Goal: Information Seeking & Learning: Check status

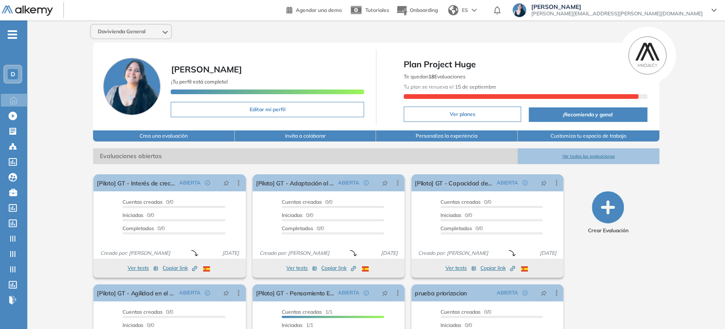
click at [107, 34] on span "Davivienda General" at bounding box center [122, 31] width 48 height 7
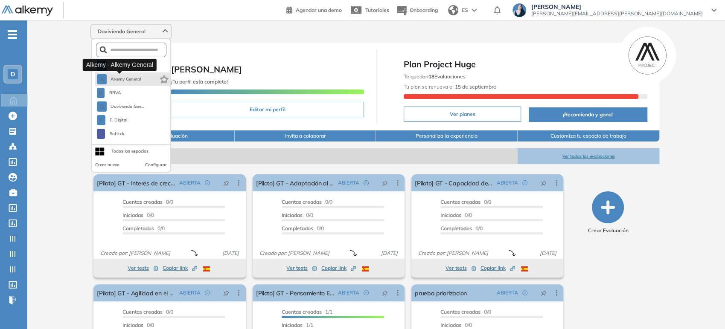
click at [110, 79] on span "Alkemy General" at bounding box center [125, 79] width 31 height 7
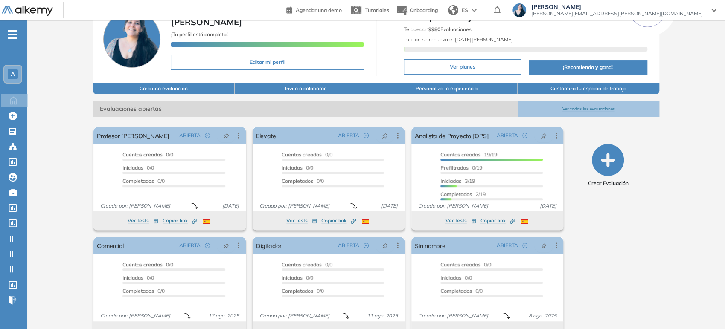
scroll to position [68, 0]
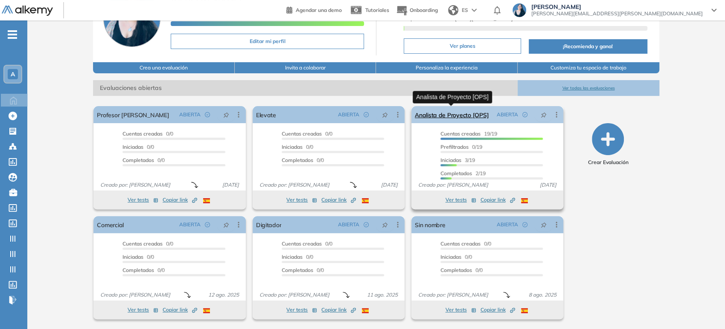
click at [450, 113] on link "Analista de Proyecto [OPS]" at bounding box center [452, 114] width 74 height 17
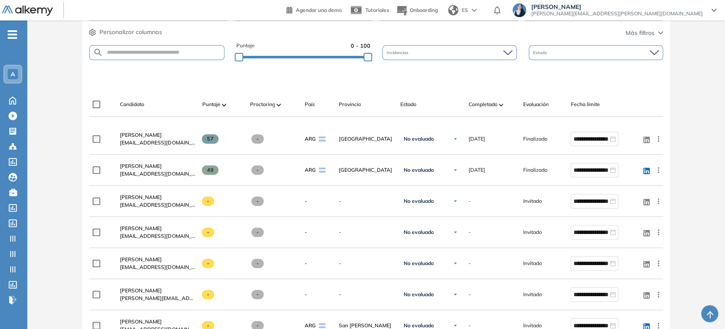
scroll to position [142, 0]
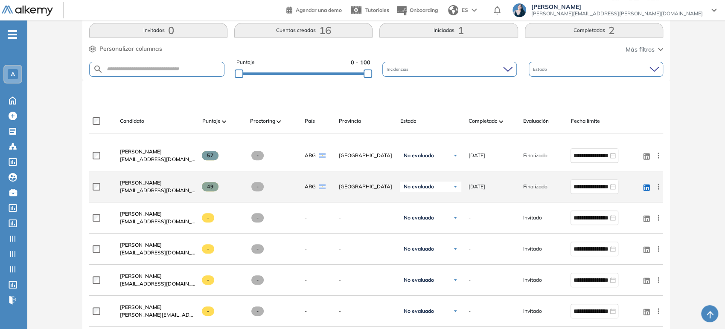
click at [184, 177] on div "Agustina Solis agussolis1810@gmail.com" at bounding box center [154, 186] width 82 height 29
click at [160, 184] on link "[PERSON_NAME]" at bounding box center [157, 183] width 75 height 8
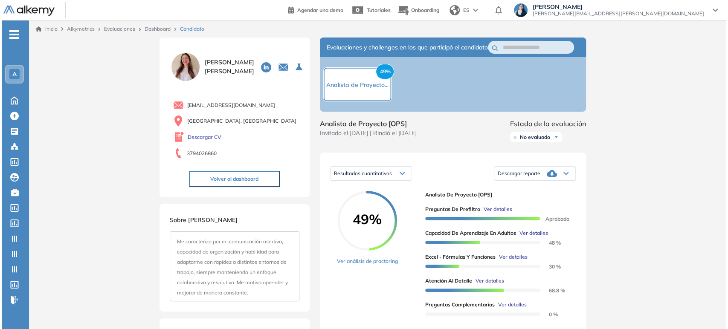
scroll to position [47, 0]
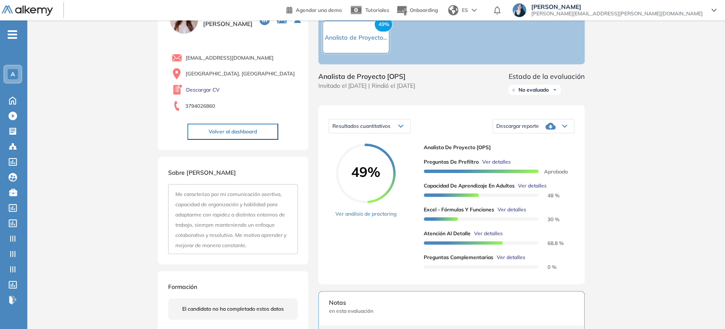
click at [505, 166] on span "Ver detalles" at bounding box center [496, 162] width 29 height 8
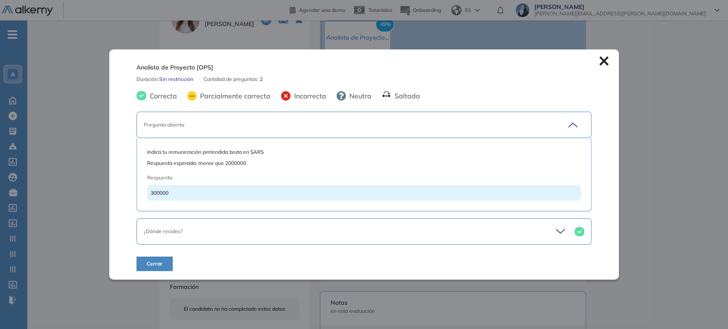
click at [560, 234] on icon at bounding box center [562, 232] width 12 height 12
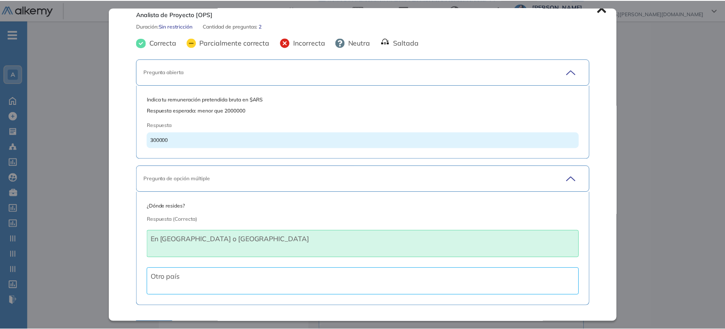
scroll to position [0, 0]
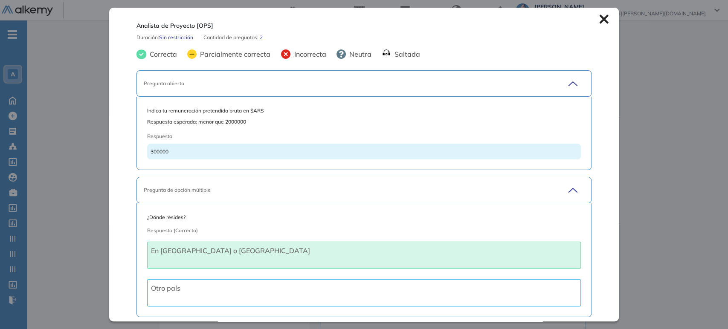
click at [599, 19] on icon at bounding box center [603, 18] width 9 height 9
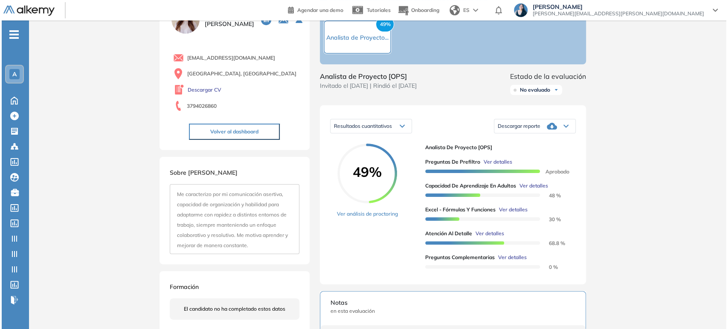
scroll to position [95, 0]
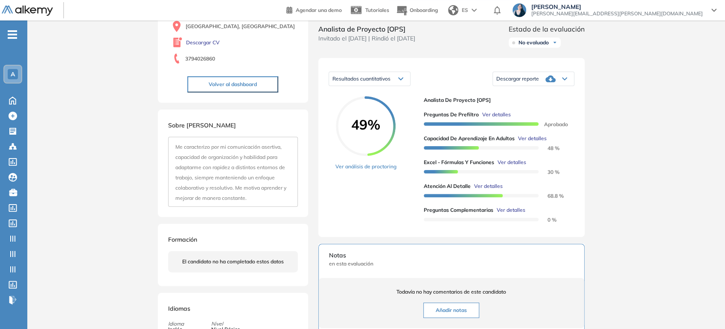
click at [535, 142] on span "Ver detalles" at bounding box center [532, 139] width 29 height 8
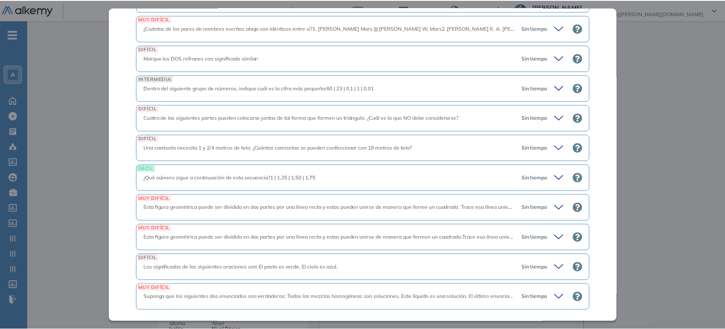
scroll to position [1575, 0]
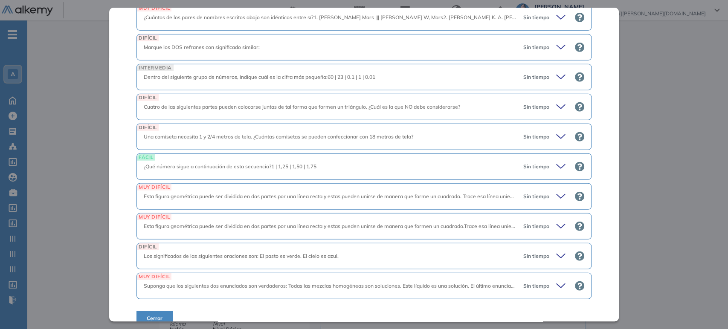
click at [655, 129] on div "Inicio Alkymetrics Evaluaciones Dashboard Candidato Capacidad de Aprendizaje en…" at bounding box center [377, 215] width 701 height 578
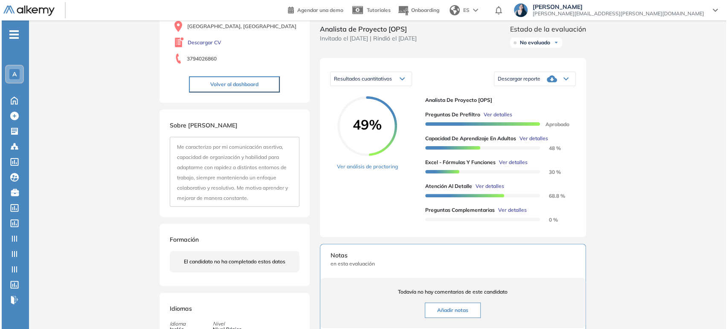
scroll to position [1259, 0]
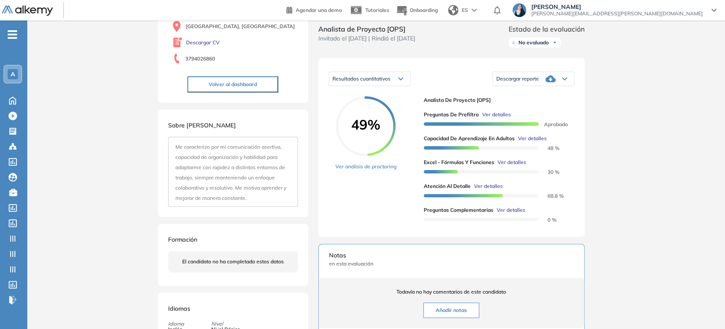
click at [507, 166] on span "Ver detalles" at bounding box center [511, 163] width 29 height 8
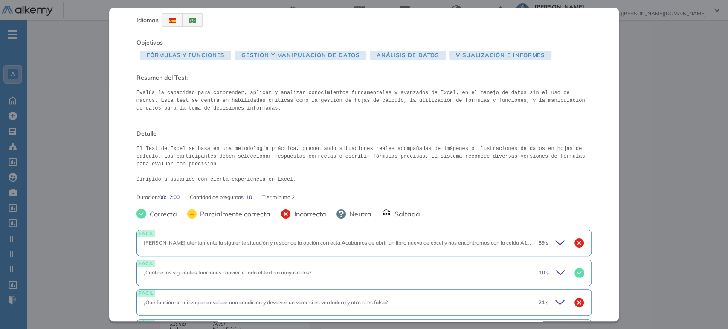
scroll to position [0, 0]
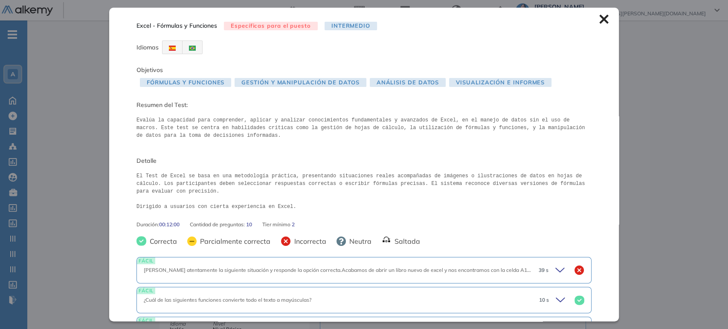
click at [599, 23] on icon at bounding box center [603, 19] width 9 height 9
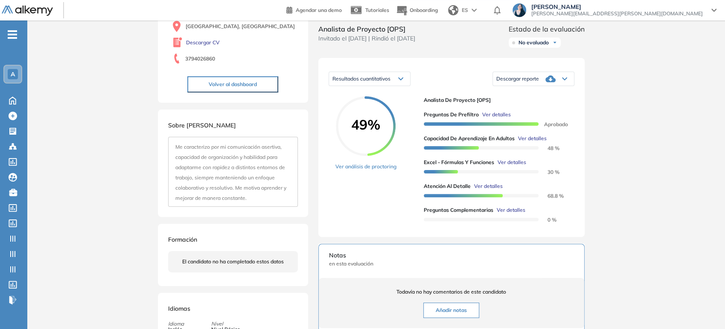
click at [505, 214] on span "Ver detalles" at bounding box center [510, 210] width 29 height 8
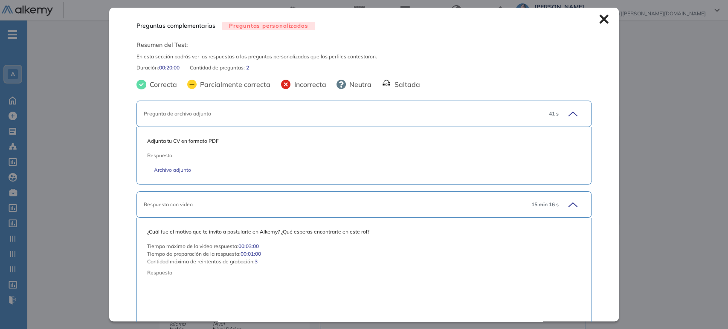
click at [599, 22] on icon at bounding box center [603, 18] width 9 height 9
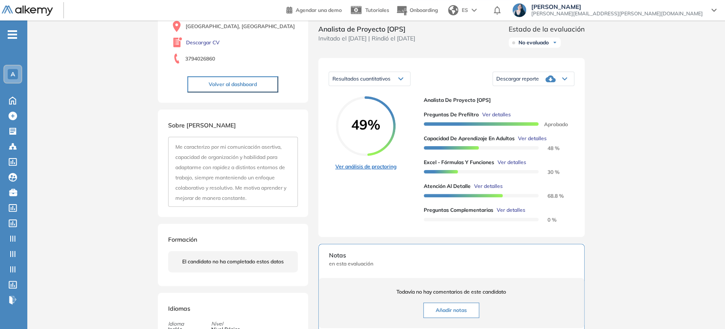
click at [373, 171] on link "Ver análisis de proctoring" at bounding box center [365, 167] width 61 height 8
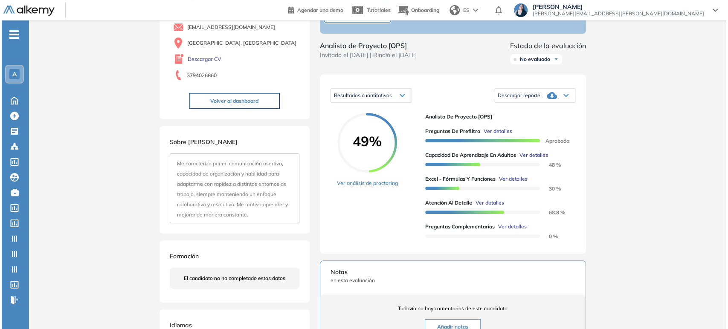
scroll to position [95, 0]
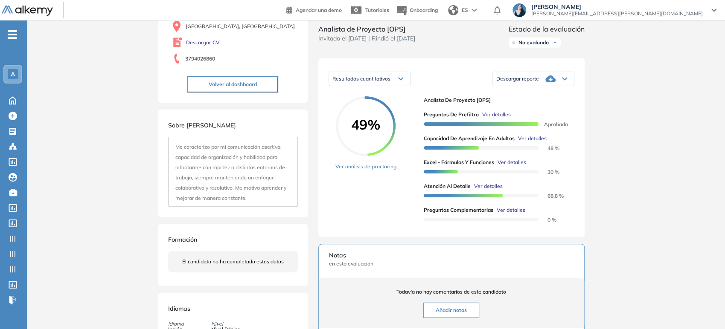
click at [516, 166] on span "Ver detalles" at bounding box center [511, 163] width 29 height 8
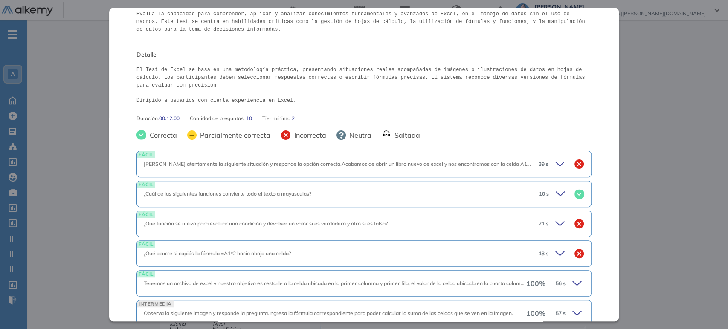
scroll to position [142, 0]
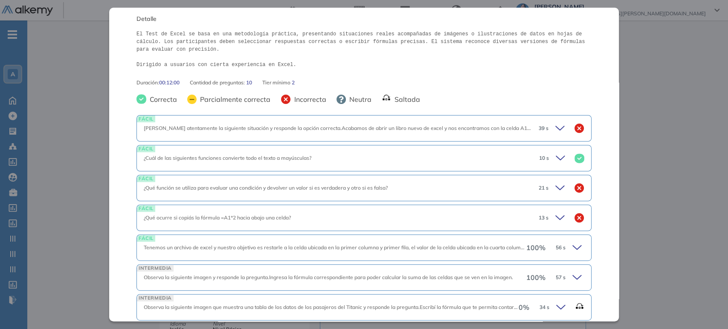
click at [555, 127] on icon at bounding box center [561, 128] width 12 height 12
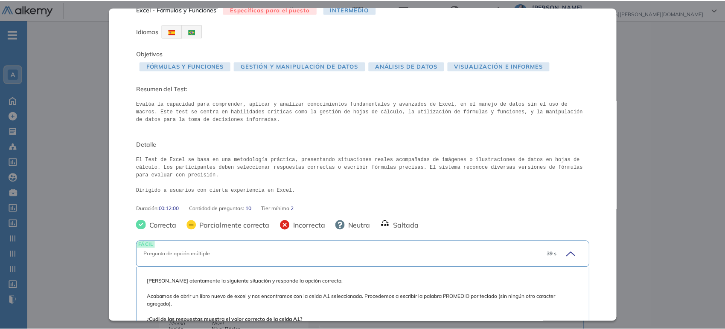
scroll to position [0, 0]
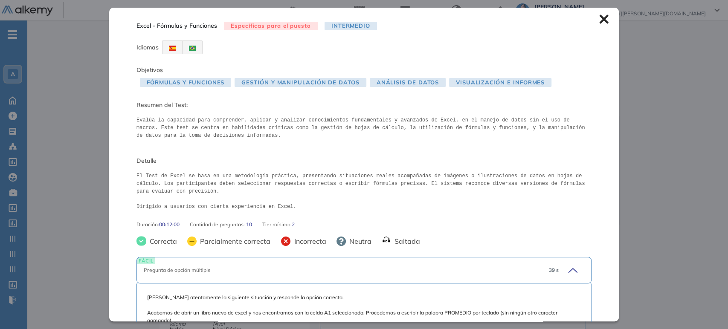
click at [599, 16] on icon at bounding box center [603, 18] width 9 height 9
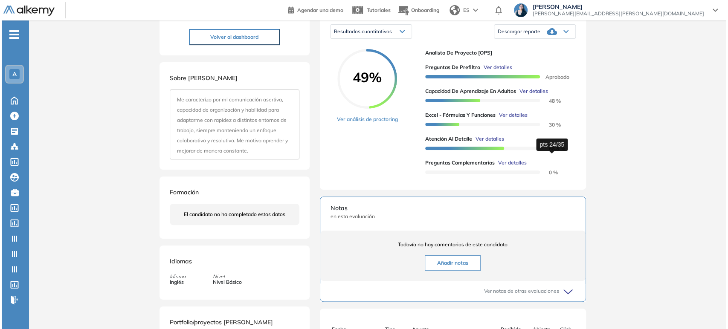
scroll to position [95, 0]
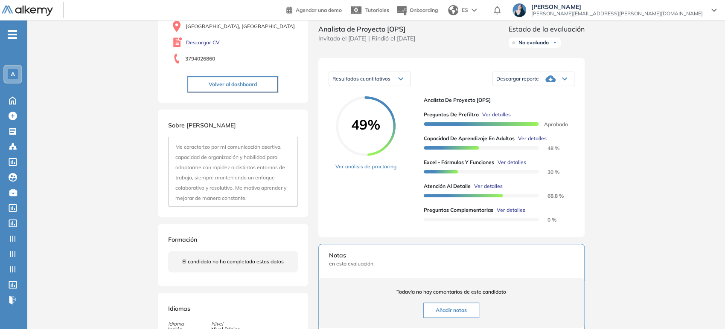
click at [504, 166] on span "Ver detalles" at bounding box center [511, 163] width 29 height 8
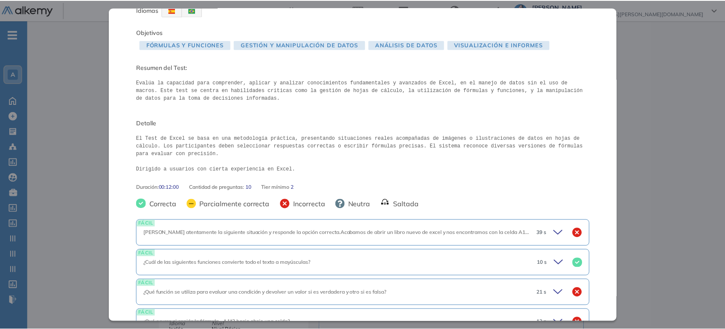
scroll to position [28, 0]
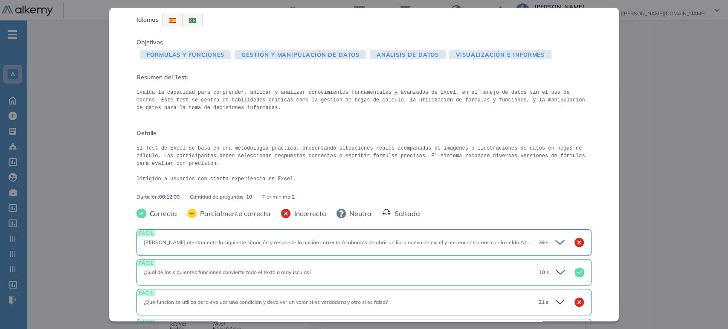
click at [655, 108] on div "Inicio Alkymetrics Evaluaciones Dashboard Candidato Excel - Fórmulas y Funcione…" at bounding box center [377, 215] width 701 height 578
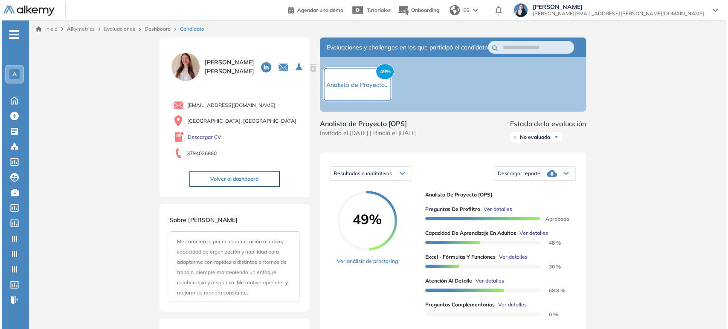
scroll to position [0, 0]
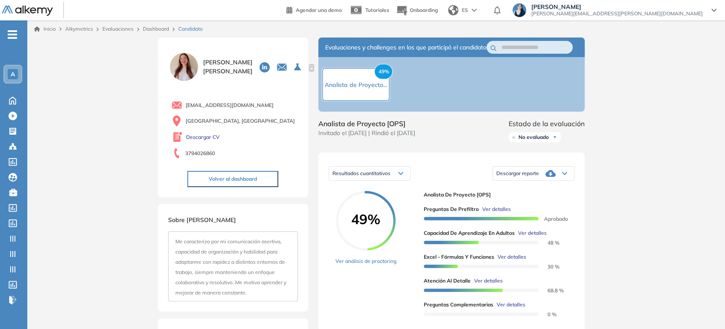
click at [125, 30] on link "Evaluaciones" at bounding box center [117, 29] width 31 height 6
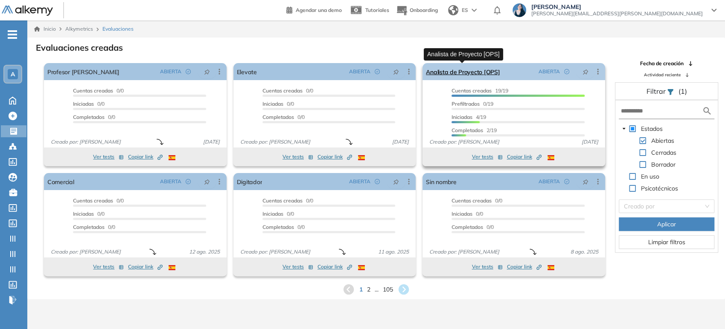
click at [459, 72] on link "Analista de Proyecto [OPS]" at bounding box center [463, 71] width 74 height 17
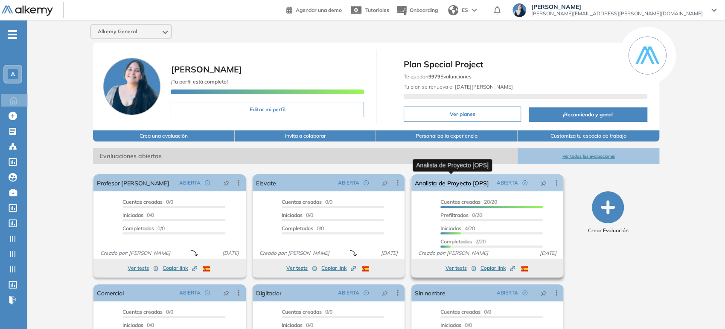
click at [460, 185] on link "Analista de Proyecto [OPS]" at bounding box center [452, 182] width 74 height 17
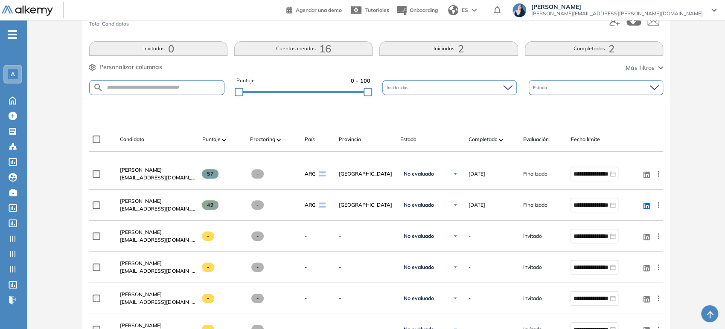
scroll to position [95, 0]
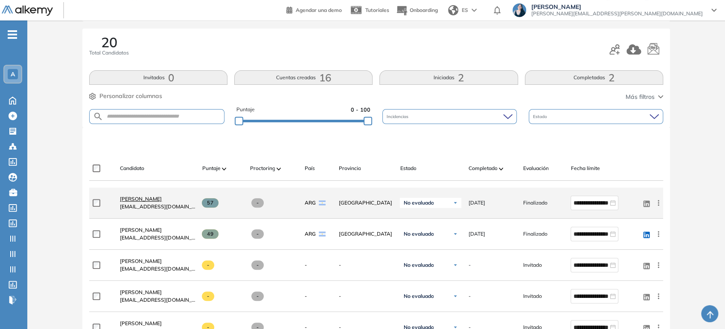
click at [158, 200] on span "[PERSON_NAME]" at bounding box center [141, 199] width 42 height 6
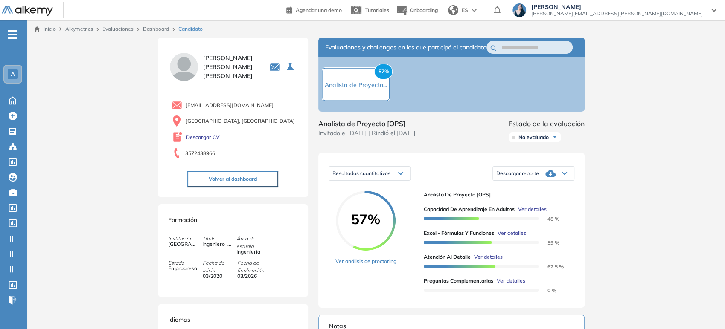
scroll to position [47, 0]
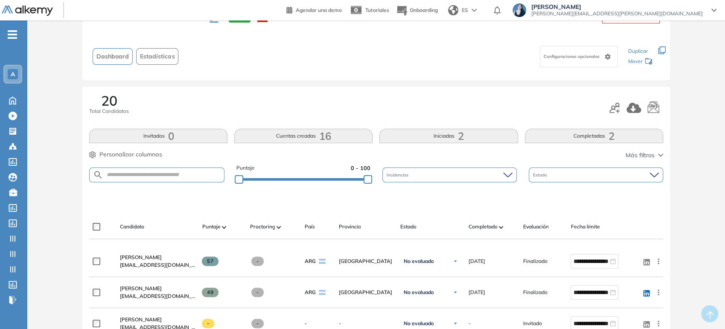
scroll to position [95, 0]
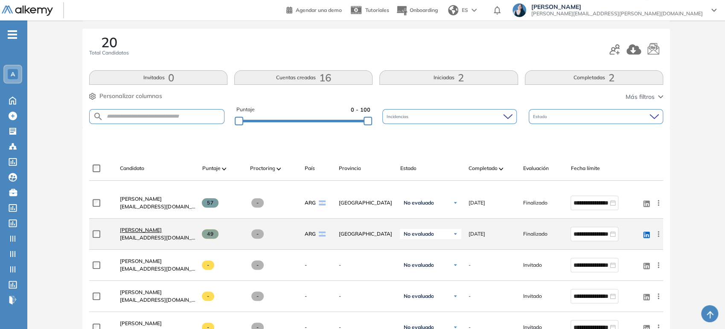
click at [169, 228] on link "[PERSON_NAME]" at bounding box center [157, 230] width 75 height 8
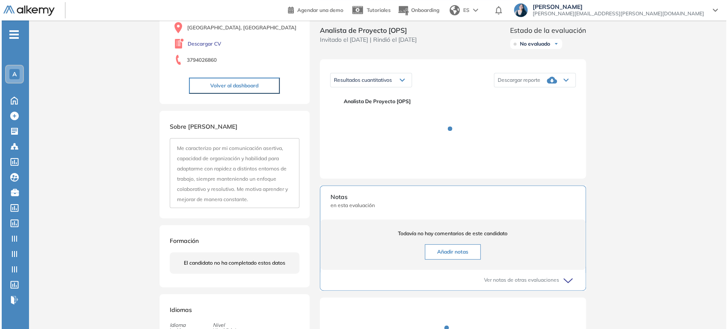
scroll to position [95, 0]
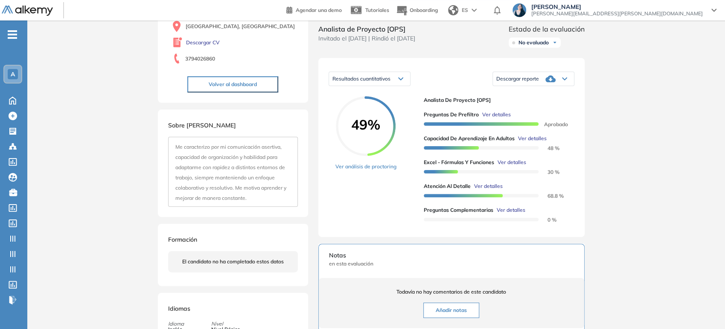
click at [486, 190] on span "Ver detalles" at bounding box center [488, 187] width 29 height 8
click at [632, 193] on div "Inicio Alkymetrics Evaluaciones Dashboard Candidato Atención al detalle Atenció…" at bounding box center [375, 215] width 697 height 578
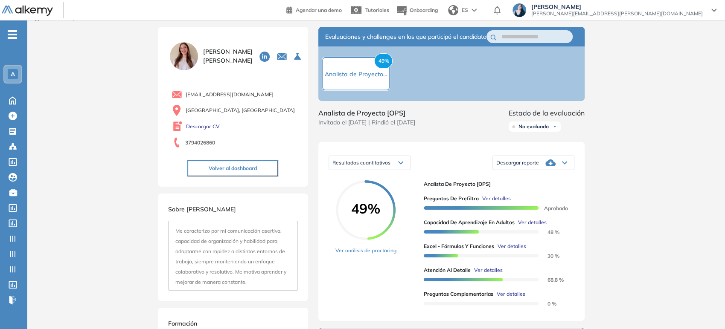
scroll to position [0, 0]
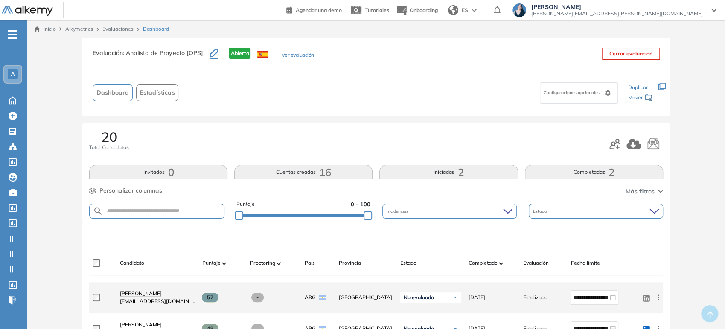
click at [162, 293] on span "[PERSON_NAME]" at bounding box center [141, 293] width 42 height 6
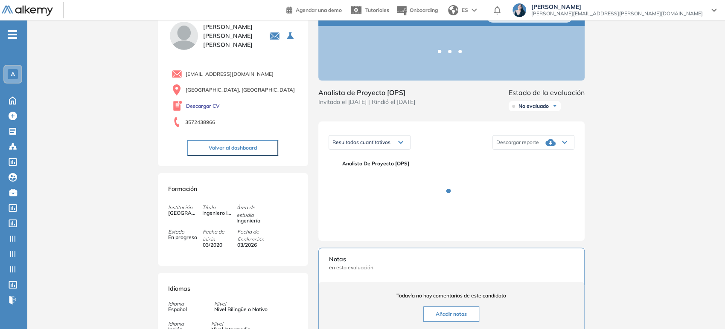
scroll to position [47, 0]
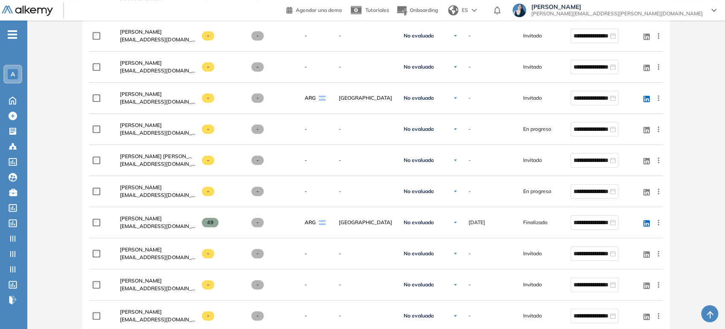
scroll to position [568, 0]
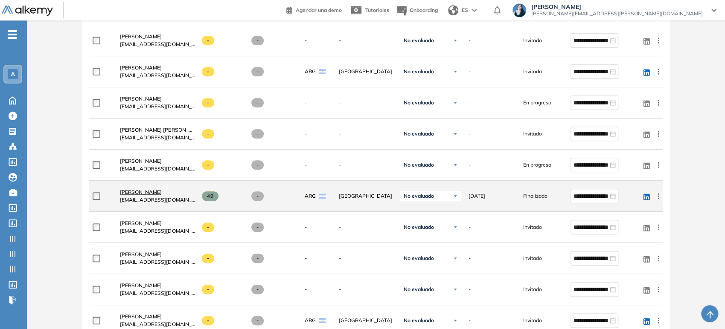
click at [154, 191] on span "[PERSON_NAME]" at bounding box center [141, 192] width 42 height 6
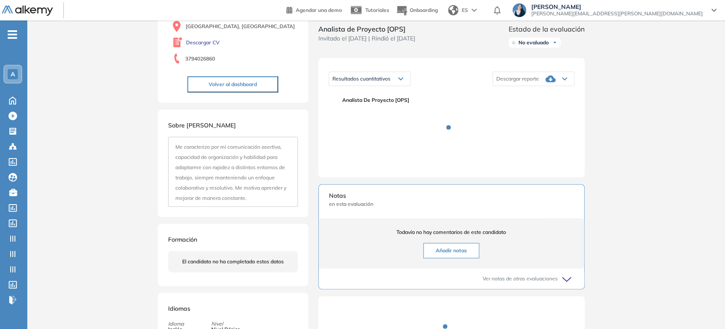
scroll to position [47, 0]
